Goal: Navigation & Orientation: Find specific page/section

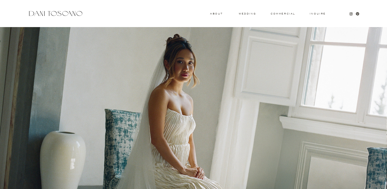
click at [216, 13] on h3 "About" at bounding box center [216, 14] width 12 height 2
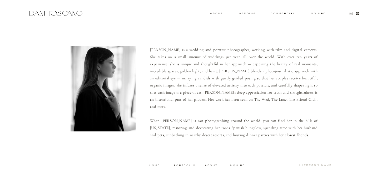
click at [351, 13] on icon at bounding box center [351, 14] width 2 height 2
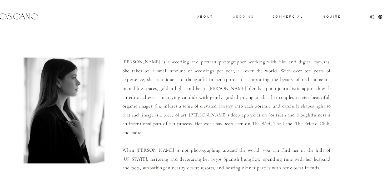
click at [252, 13] on h3 "wedding" at bounding box center [247, 13] width 17 height 2
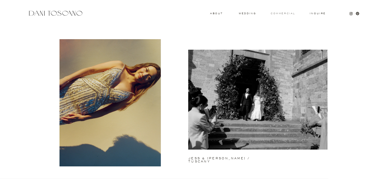
click at [288, 13] on h3 "commercial" at bounding box center [283, 13] width 24 height 2
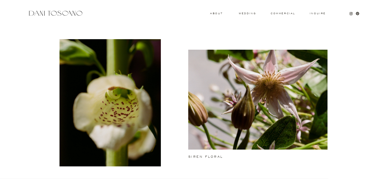
click at [318, 14] on h3 "Inquire" at bounding box center [318, 13] width 17 height 3
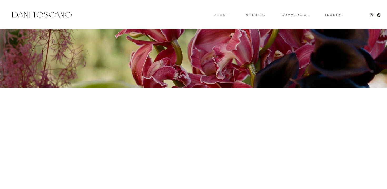
click at [219, 13] on h3 "About" at bounding box center [216, 13] width 12 height 2
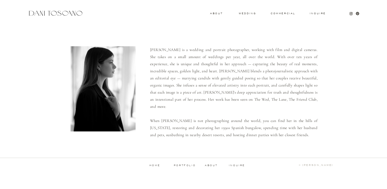
click at [76, 15] on div at bounding box center [56, 13] width 56 height 7
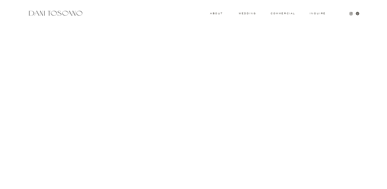
scroll to position [542, 0]
